Goal: Information Seeking & Learning: Check status

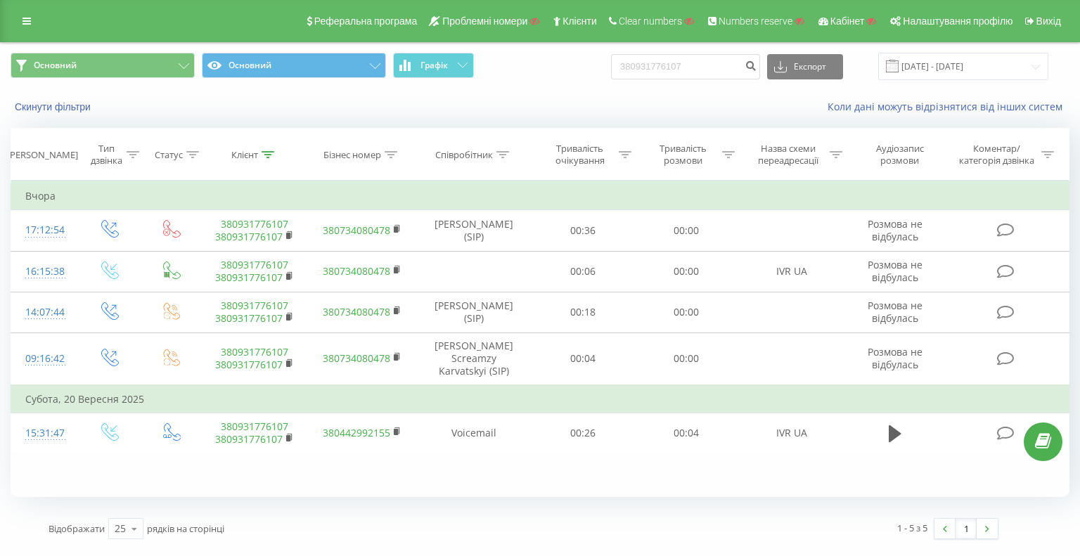
click at [437, 48] on div "Основний Основний Графік 380931776107 Експорт .csv .xls .xlsx [DATE] - [DATE]" at bounding box center [540, 66] width 1079 height 47
click at [741, 69] on input "380976930063" at bounding box center [685, 66] width 149 height 25
type input "380976930063"
click at [760, 70] on button "submit" at bounding box center [750, 66] width 19 height 25
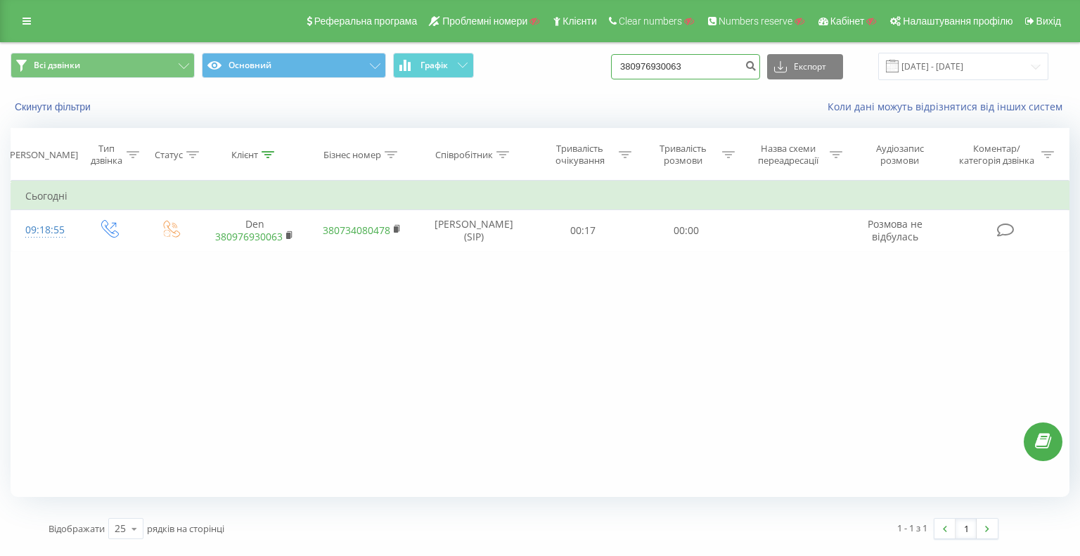
drag, startPoint x: 565, startPoint y: 62, endPoint x: 618, endPoint y: 77, distance: 54.8
click at [558, 62] on div "Всі дзвінки Основний Графік 380976930063 Експорт .csv .xls .xlsx 23.06.2025 - 2…" at bounding box center [540, 66] width 1059 height 27
paste input "507691852"
type input "380507691852"
click at [757, 61] on icon "submit" at bounding box center [751, 64] width 12 height 8
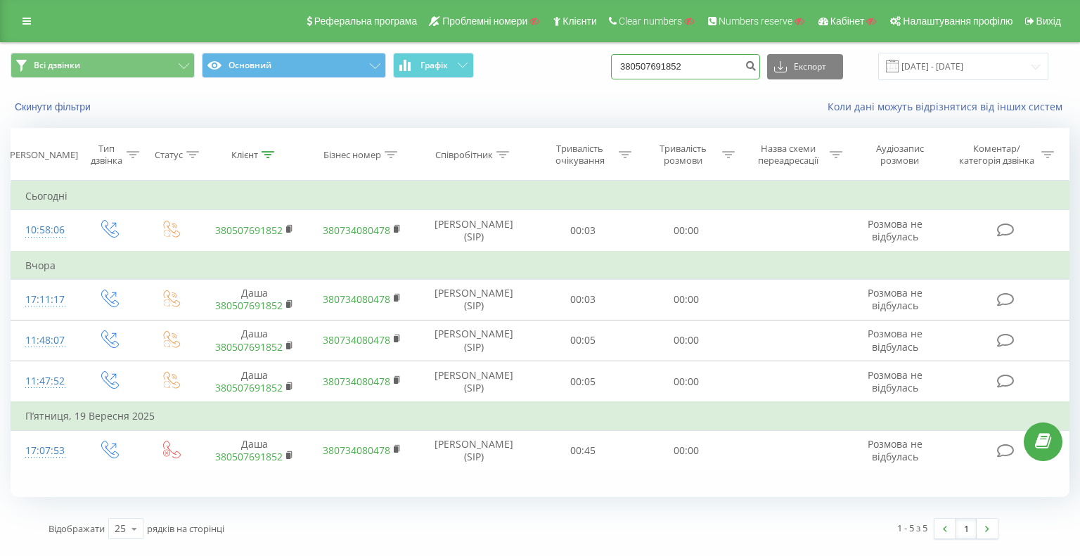
drag, startPoint x: 717, startPoint y: 65, endPoint x: 496, endPoint y: 55, distance: 221.8
click at [490, 53] on div "Всі дзвінки Основний Графік 380507691852 Експорт .csv .xls .xlsx 23.06.2025 - 2…" at bounding box center [540, 66] width 1059 height 27
paste input "672234660"
type input "380672234660"
click at [760, 68] on button "submit" at bounding box center [750, 66] width 19 height 25
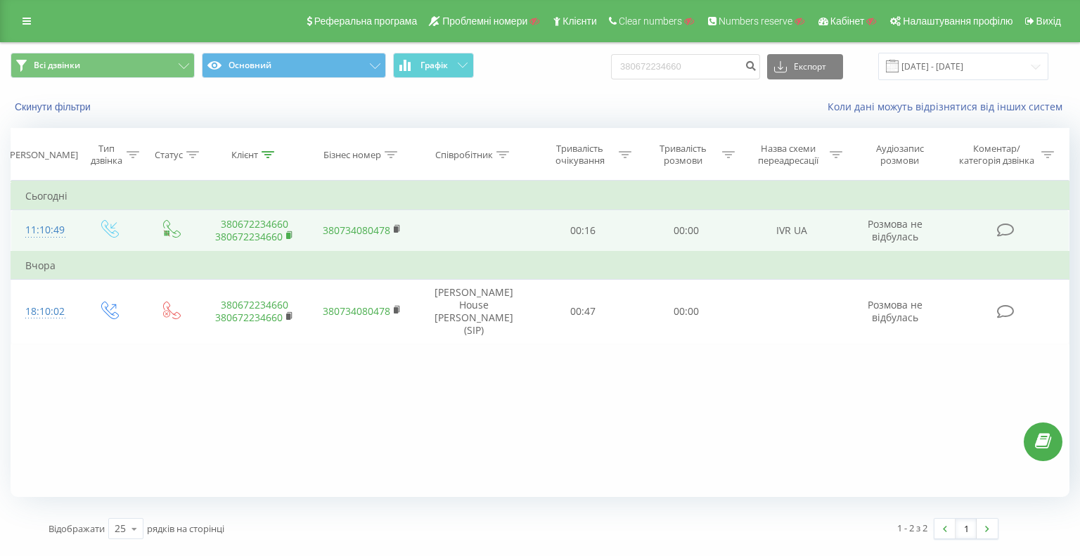
click at [289, 233] on rect at bounding box center [288, 236] width 4 height 6
